Goal: Information Seeking & Learning: Learn about a topic

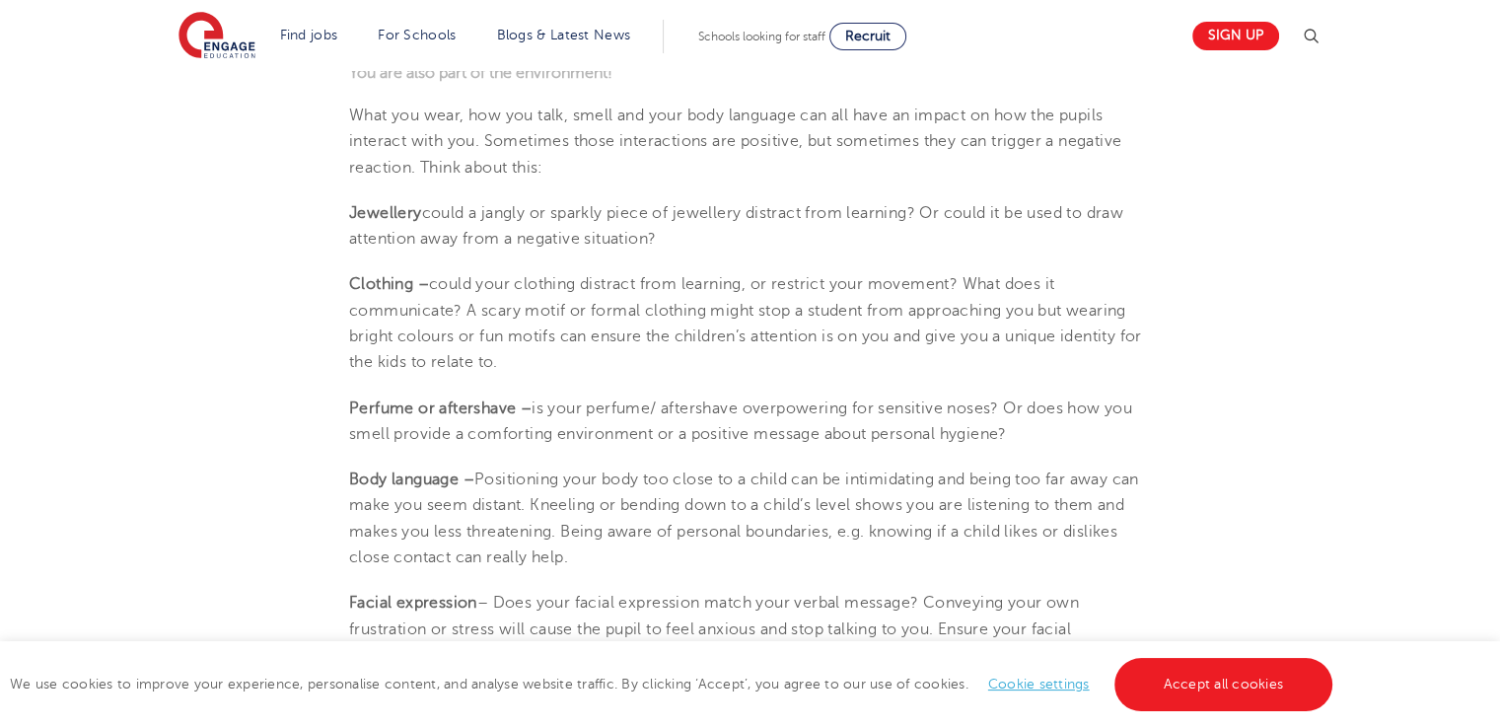
scroll to position [1703, 0]
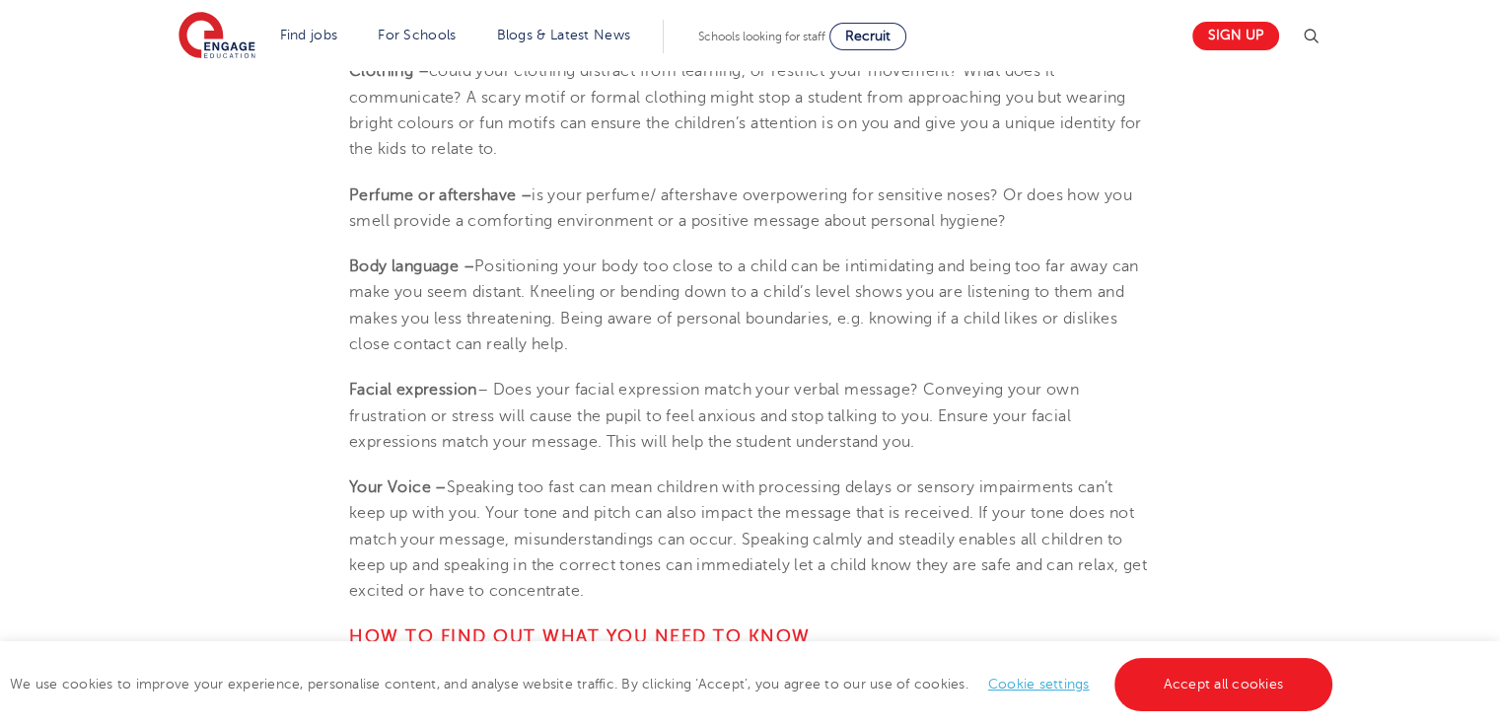
click at [751, 446] on span "– Does your facial expression match your verbal message? Conveying your own fru…" at bounding box center [714, 416] width 730 height 70
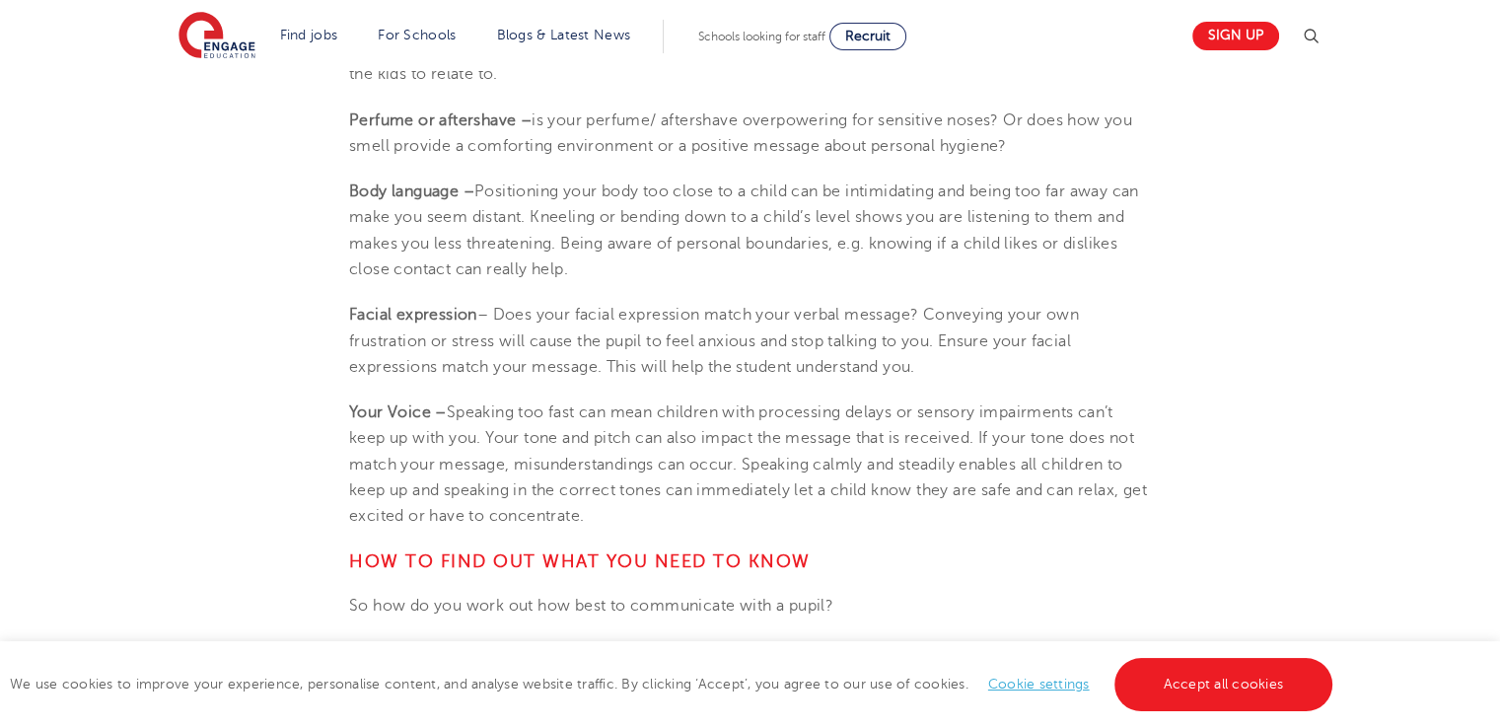
scroll to position [1983, 0]
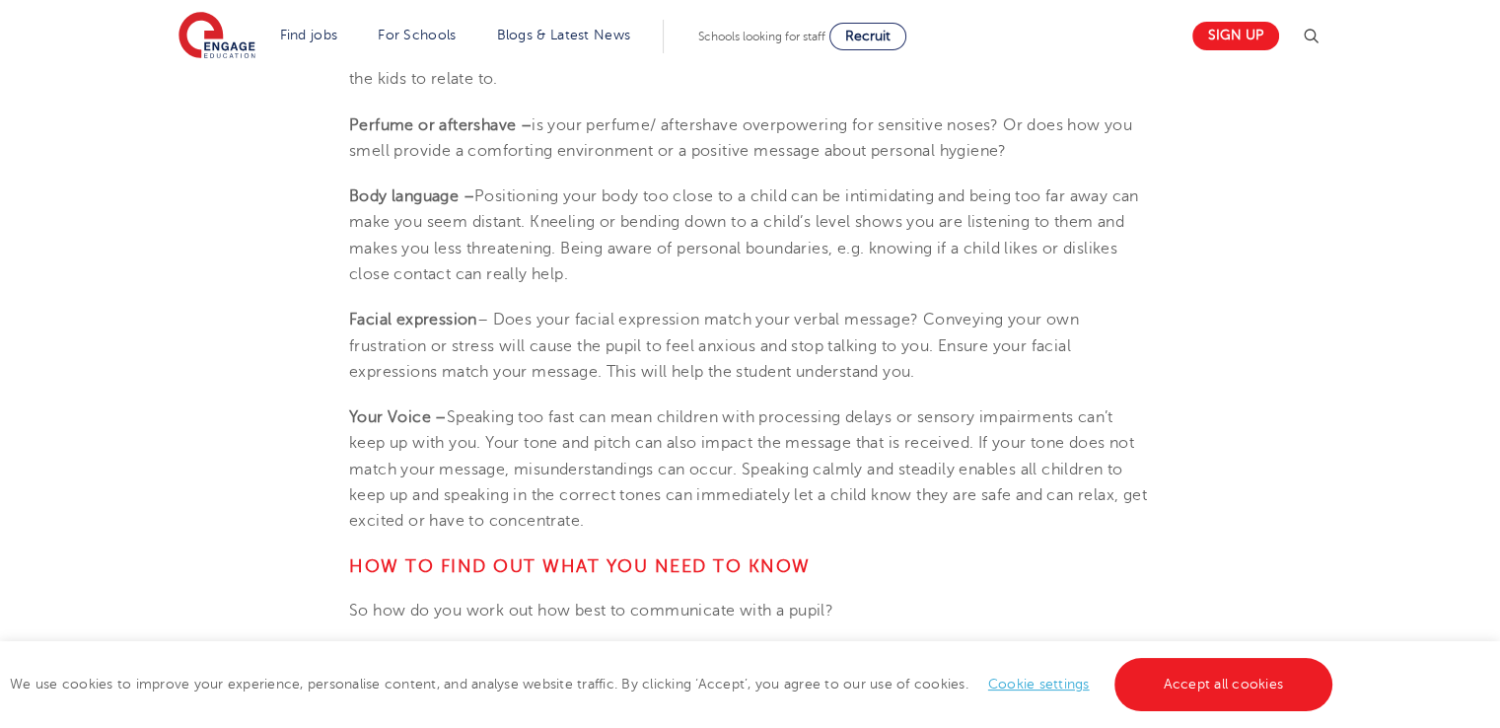
click at [752, 442] on span "Speaking too fast can mean children with processing delays or sensory impairmen…" at bounding box center [748, 468] width 798 height 121
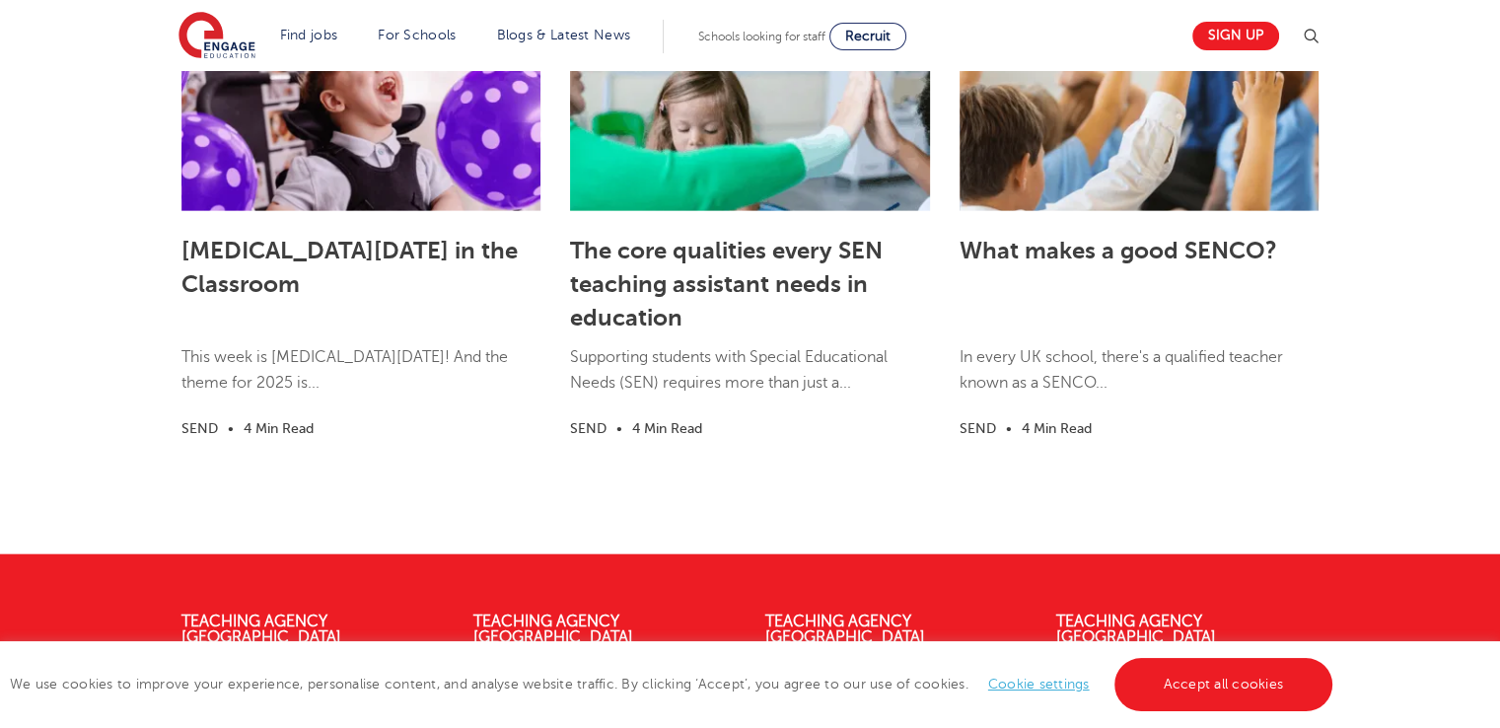
scroll to position [4583, 0]
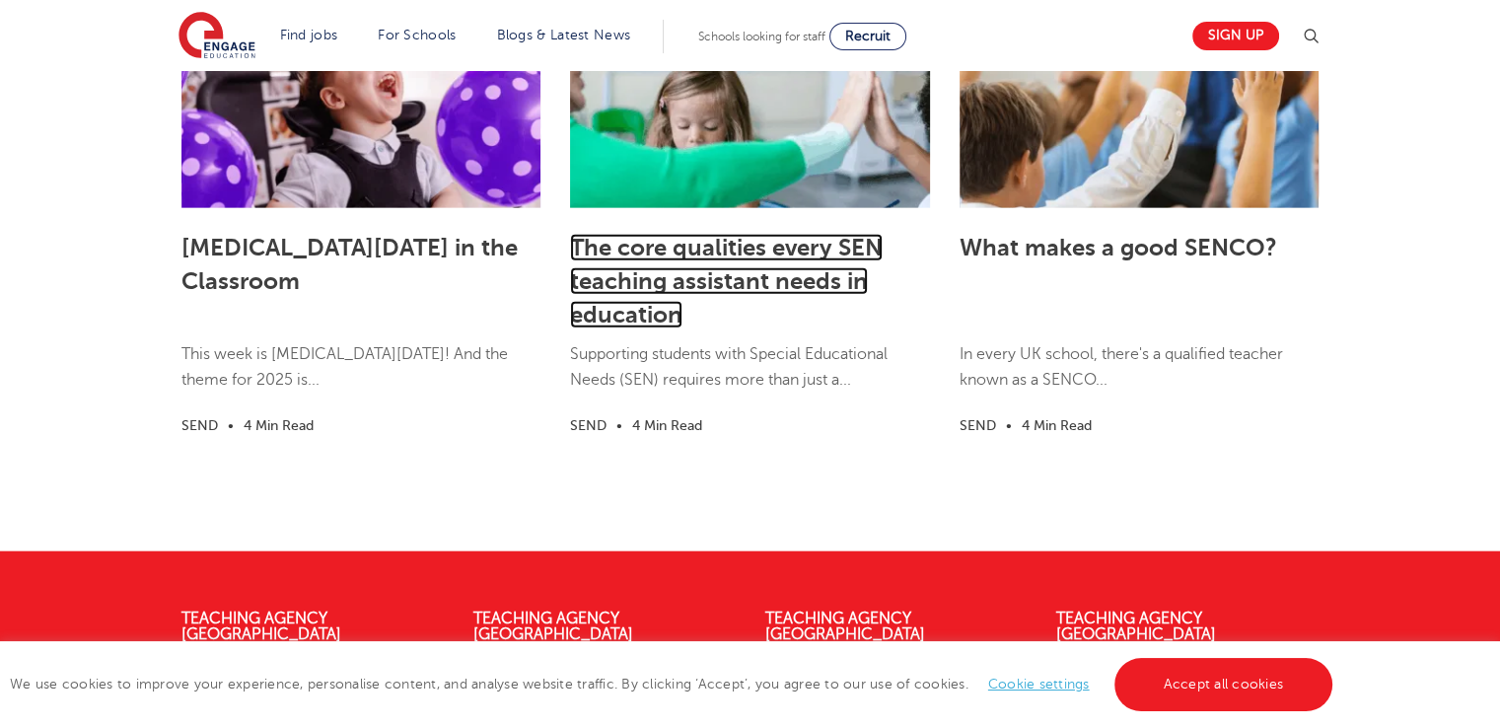
click at [656, 277] on link "The core qualities every SEN teaching assistant needs in education" at bounding box center [726, 281] width 313 height 95
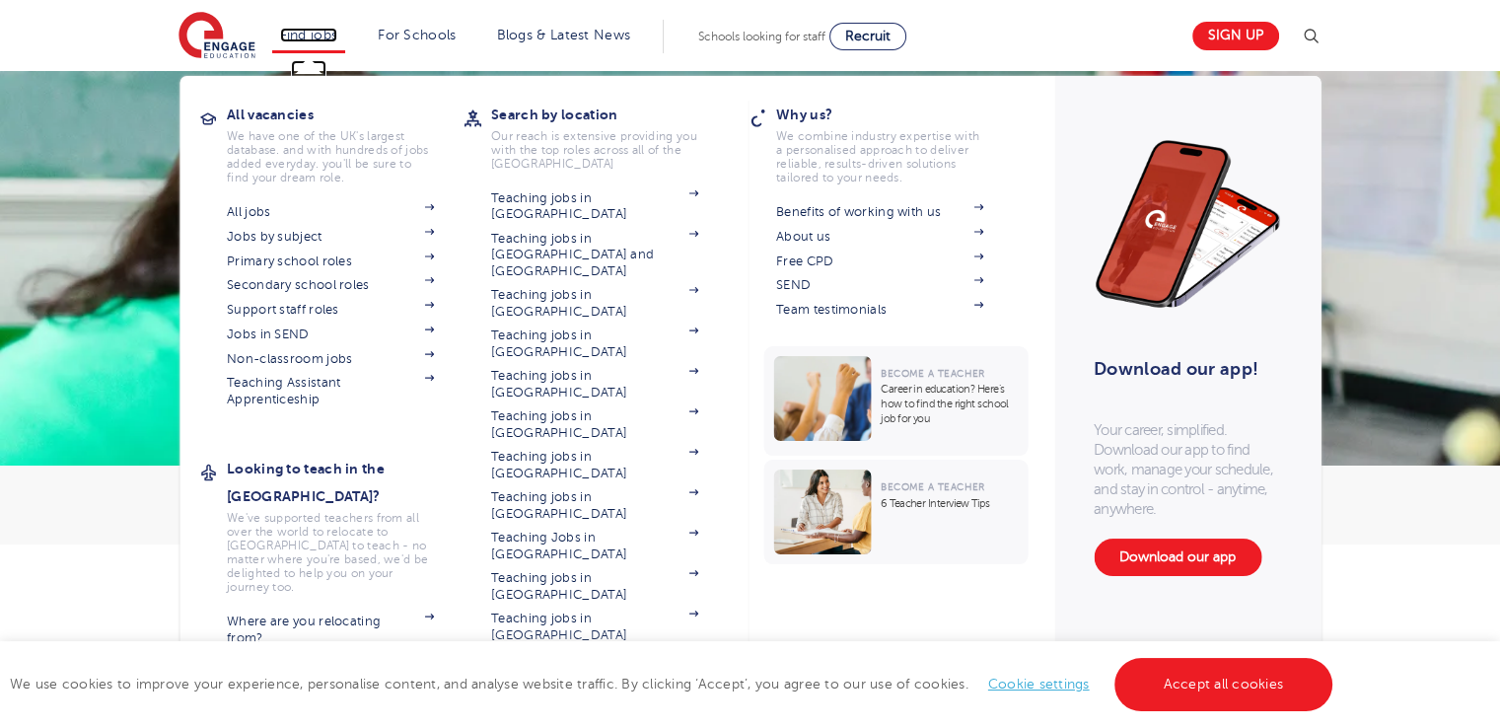
click at [304, 38] on link "Find jobs" at bounding box center [309, 35] width 58 height 15
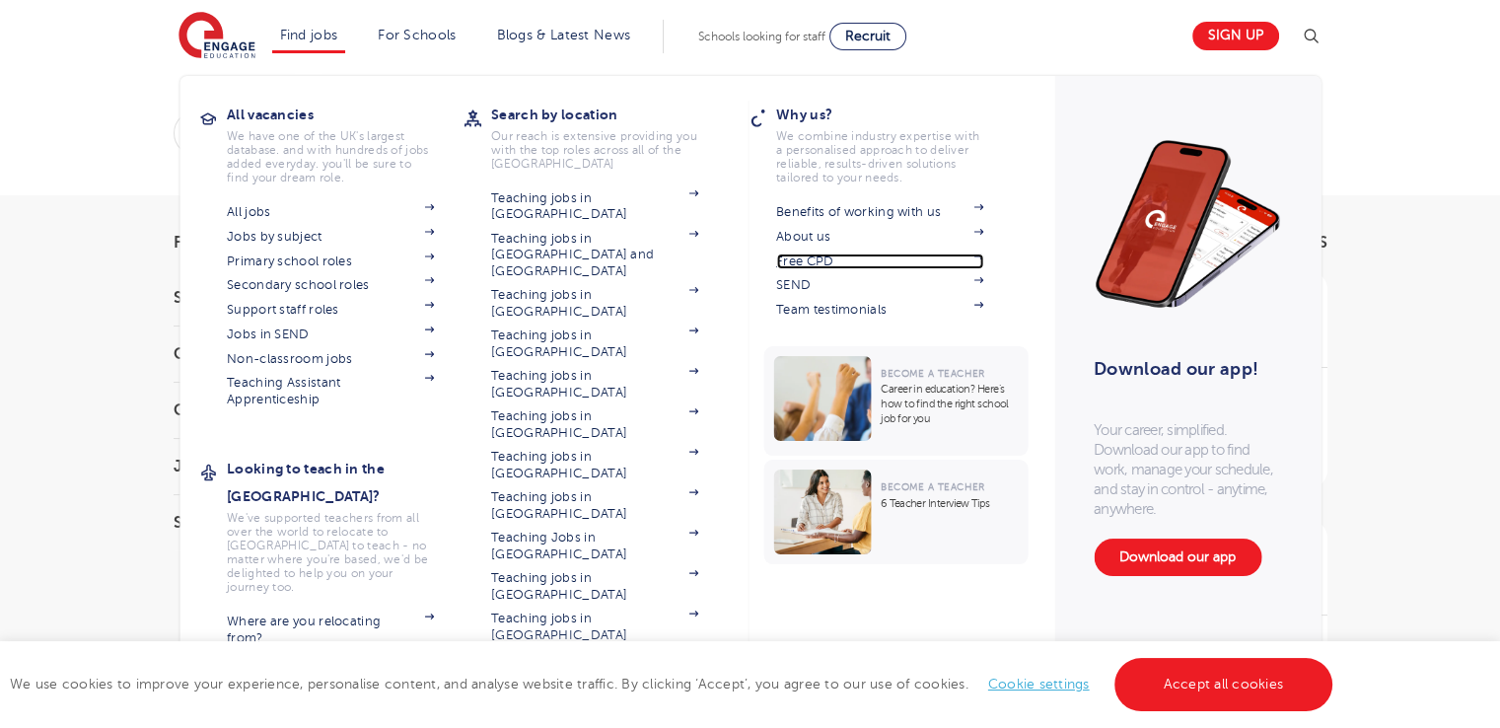
click at [813, 258] on link "Free CPD" at bounding box center [879, 261] width 207 height 16
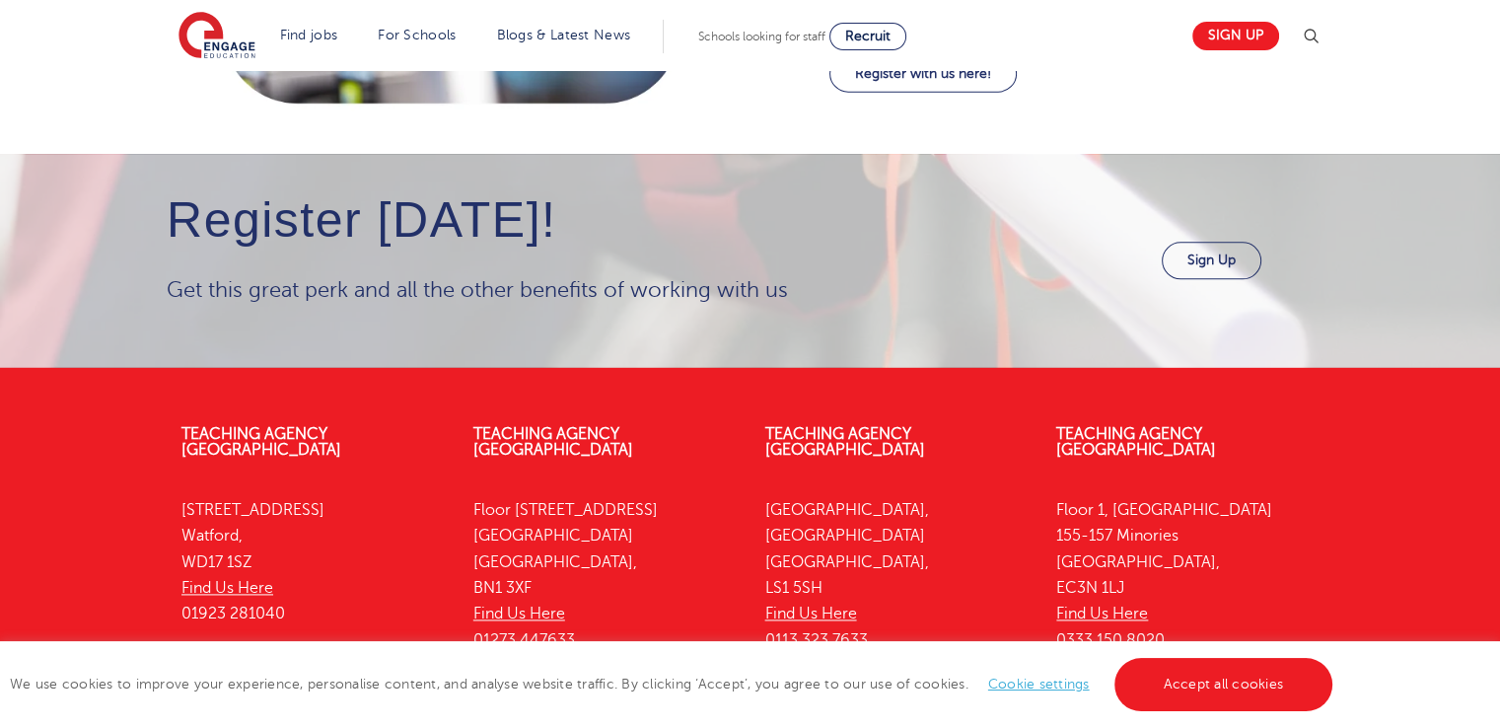
scroll to position [2472, 0]
